Goal: Transaction & Acquisition: Purchase product/service

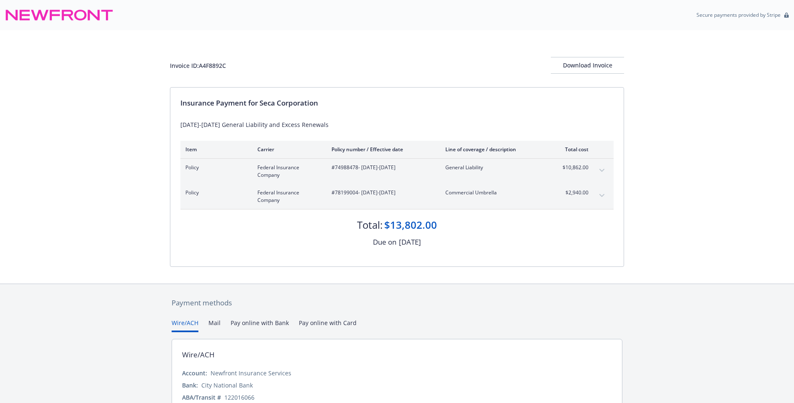
click at [601, 197] on icon "expand content" at bounding box center [601, 195] width 5 height 3
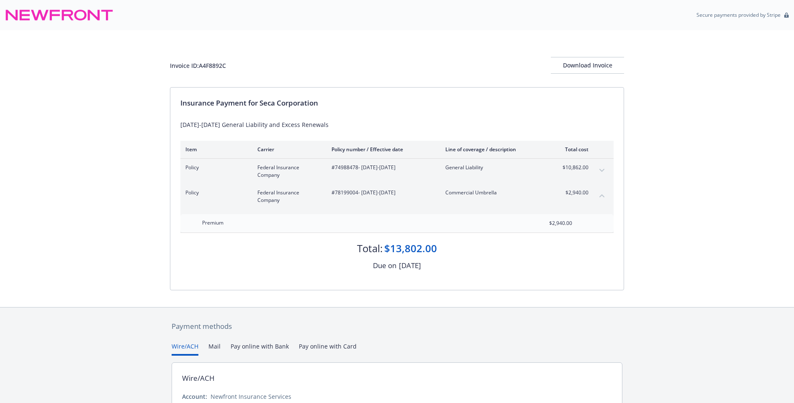
click at [601, 197] on icon "collapse content" at bounding box center [601, 195] width 5 height 3
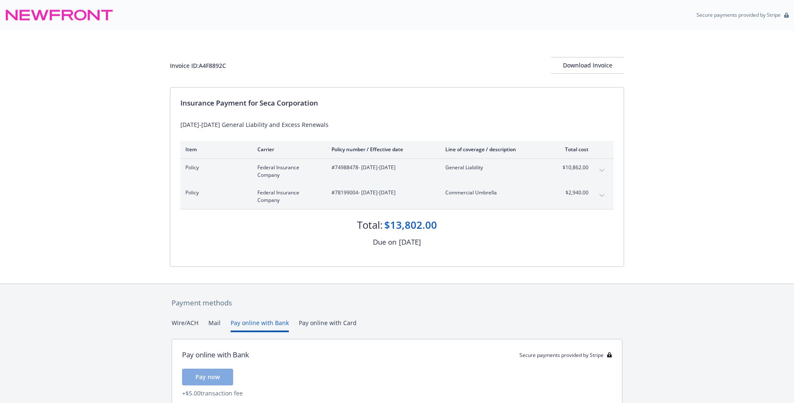
click at [268, 323] on button "Pay online with Bank" at bounding box center [260, 325] width 58 height 14
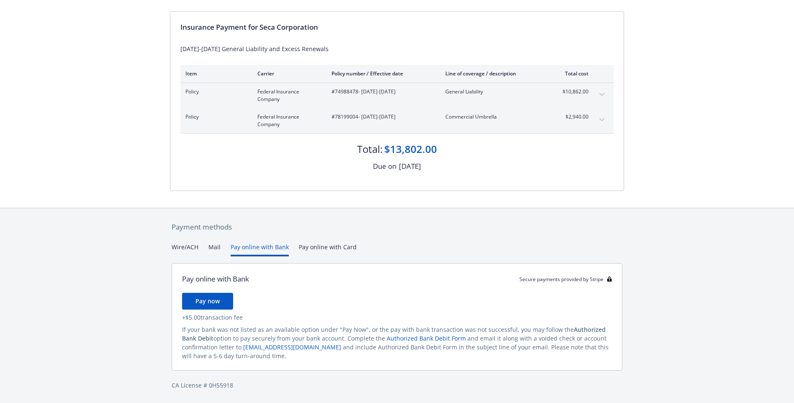
scroll to position [34, 0]
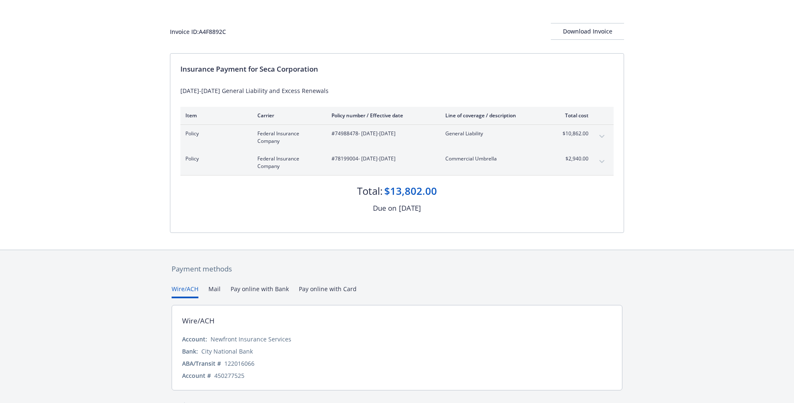
click at [183, 292] on button "Wire/ACH" at bounding box center [185, 291] width 27 height 14
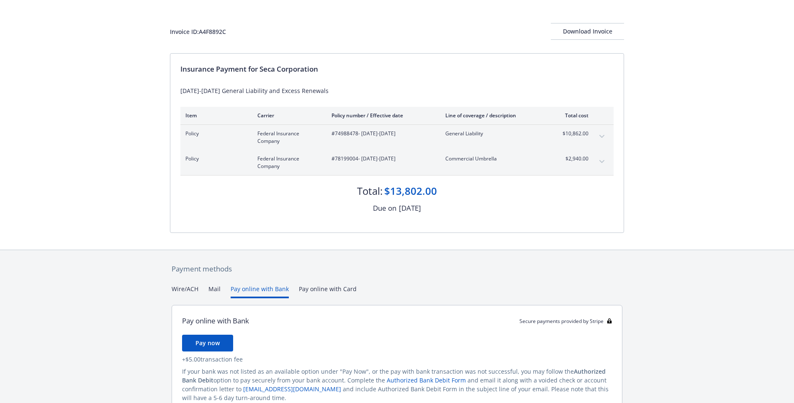
click at [270, 288] on button "Pay online with Bank" at bounding box center [260, 291] width 58 height 14
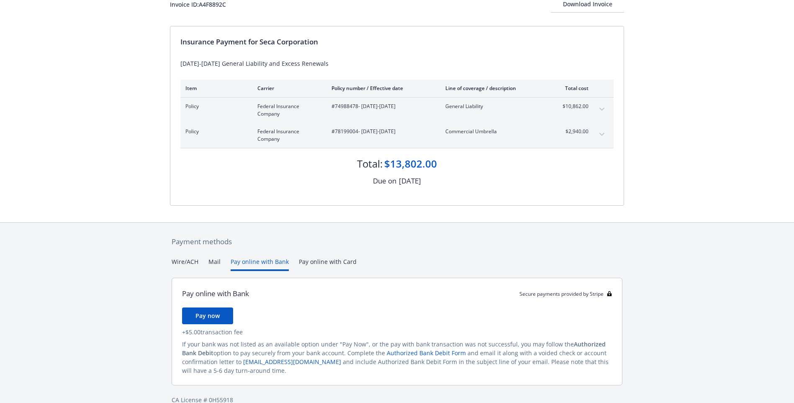
scroll to position [76, 0]
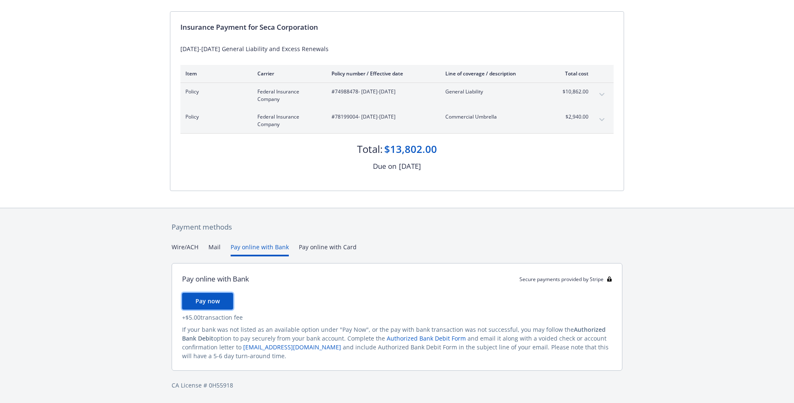
click at [215, 302] on span "Pay now" at bounding box center [207, 301] width 24 height 8
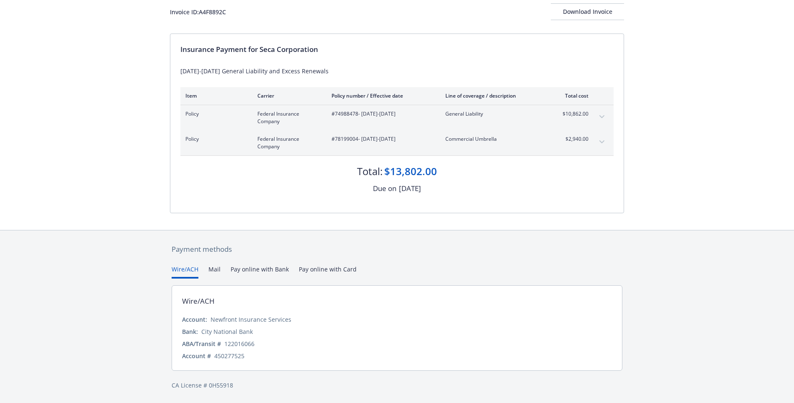
scroll to position [54, 0]
click at [185, 247] on div "Payment methods Wire/ACH Mail Pay online with Bank Pay online with Card Wire/AC…" at bounding box center [397, 316] width 454 height 173
drag, startPoint x: 181, startPoint y: 318, endPoint x: 360, endPoint y: 353, distance: 182.1
click at [360, 353] on div "Wire/ACH Account: Newfront Insurance Services Bank: City National Bank ABA/Tran…" at bounding box center [397, 327] width 451 height 85
copy div "Account: Newfront Insurance Services Bank: City National Bank ABA/Transit # [US…"
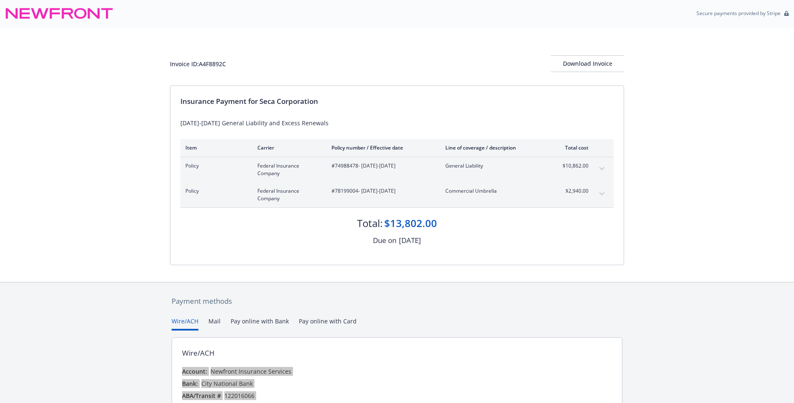
scroll to position [0, 0]
